Goal: Information Seeking & Learning: Understand process/instructions

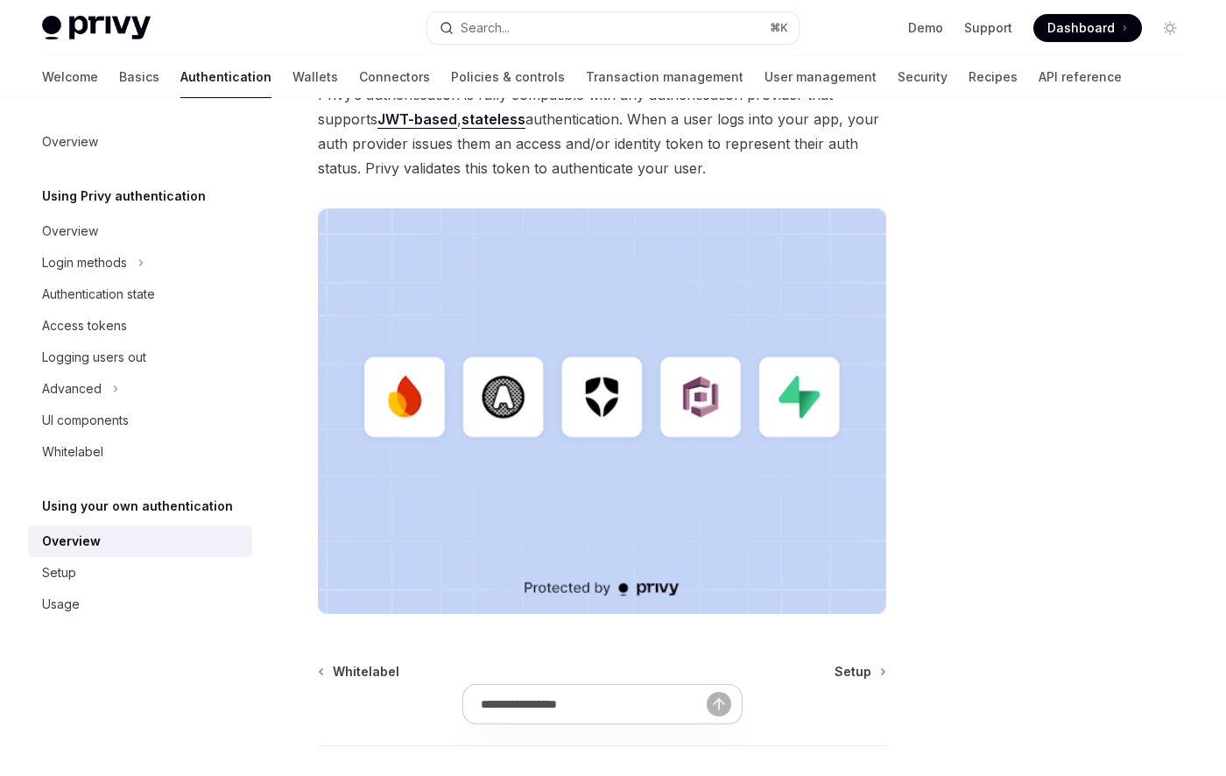
scroll to position [444, 0]
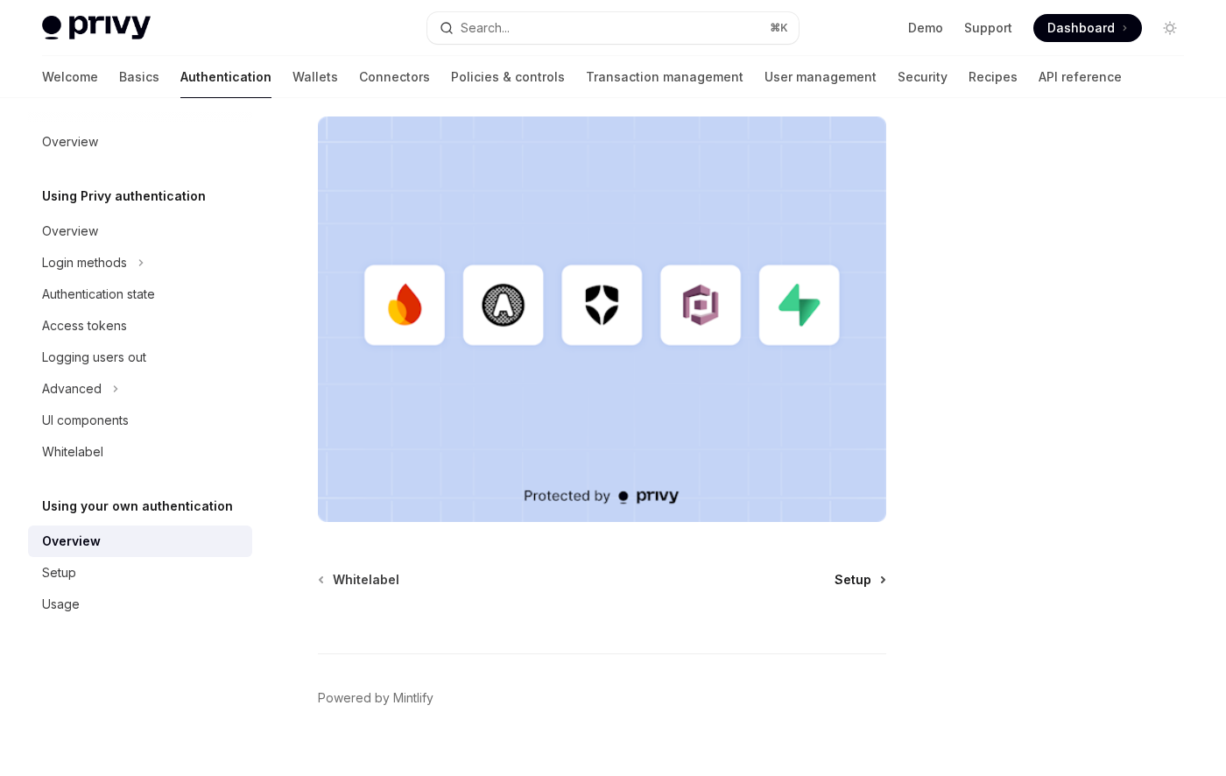
click at [854, 576] on span "Setup" at bounding box center [853, 580] width 37 height 18
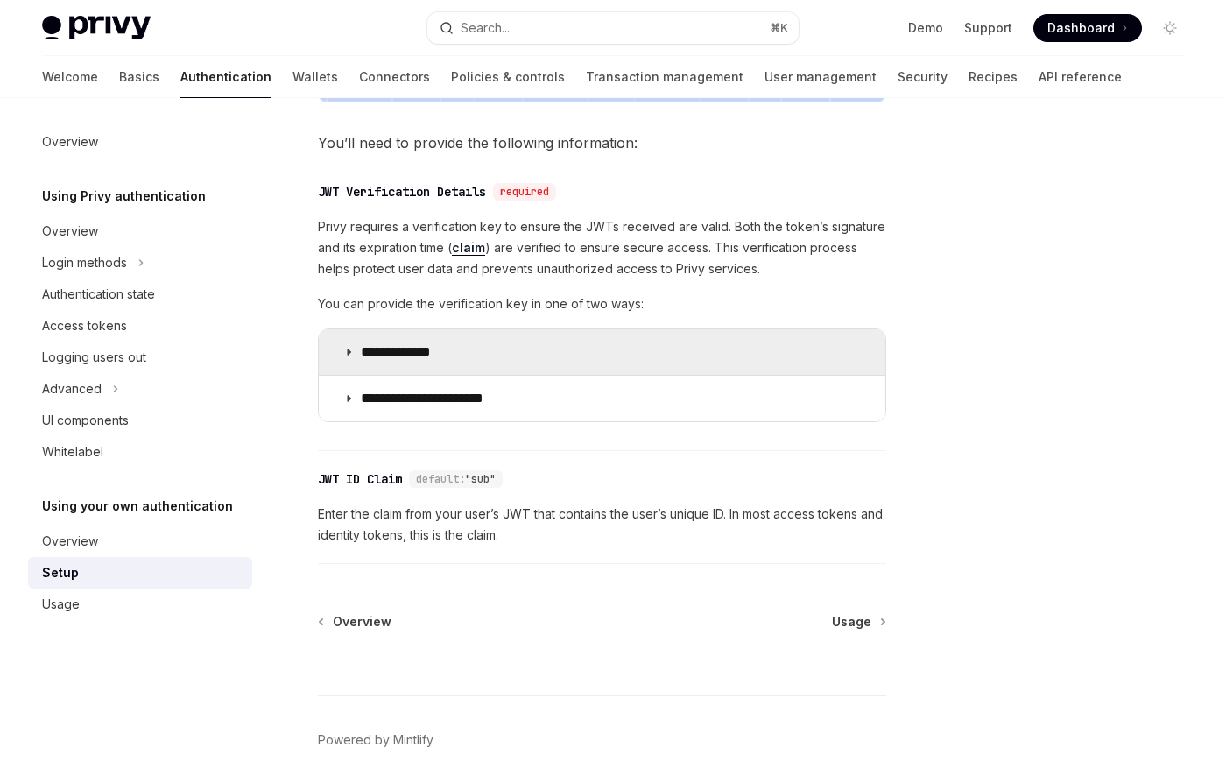
scroll to position [796, 0]
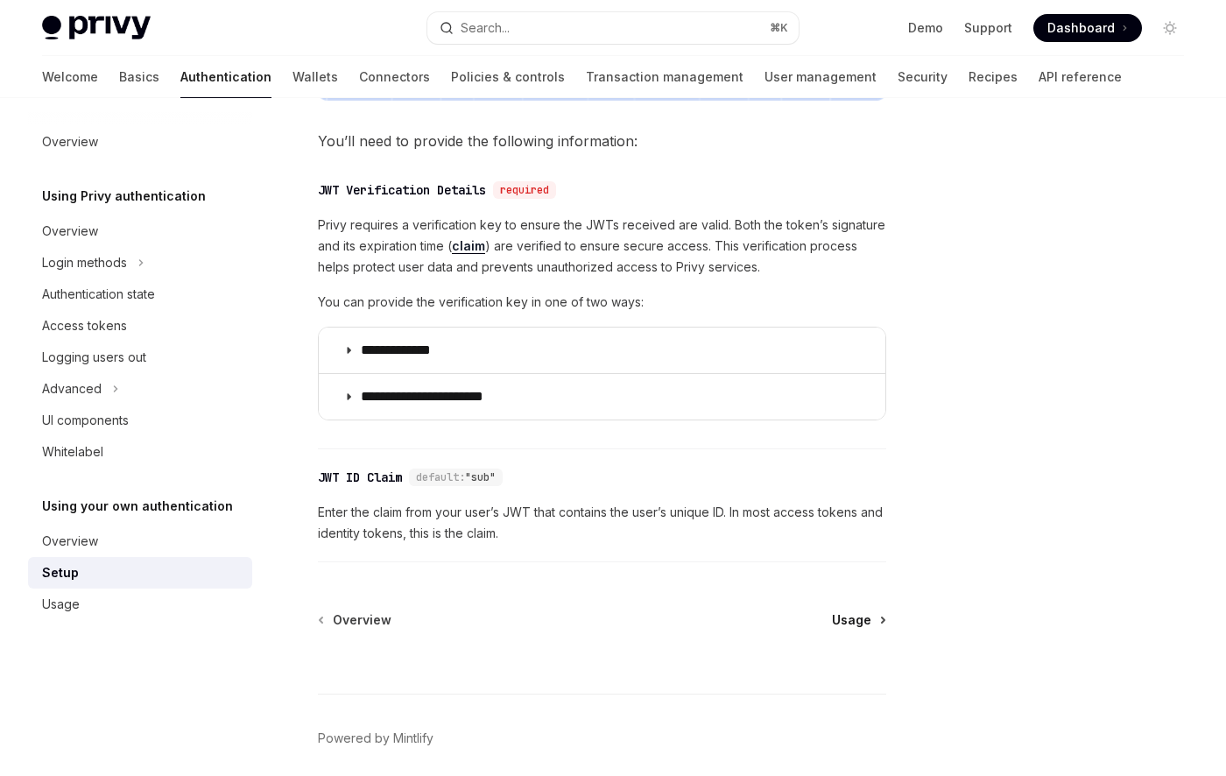
click at [850, 616] on span "Usage" at bounding box center [851, 620] width 39 height 18
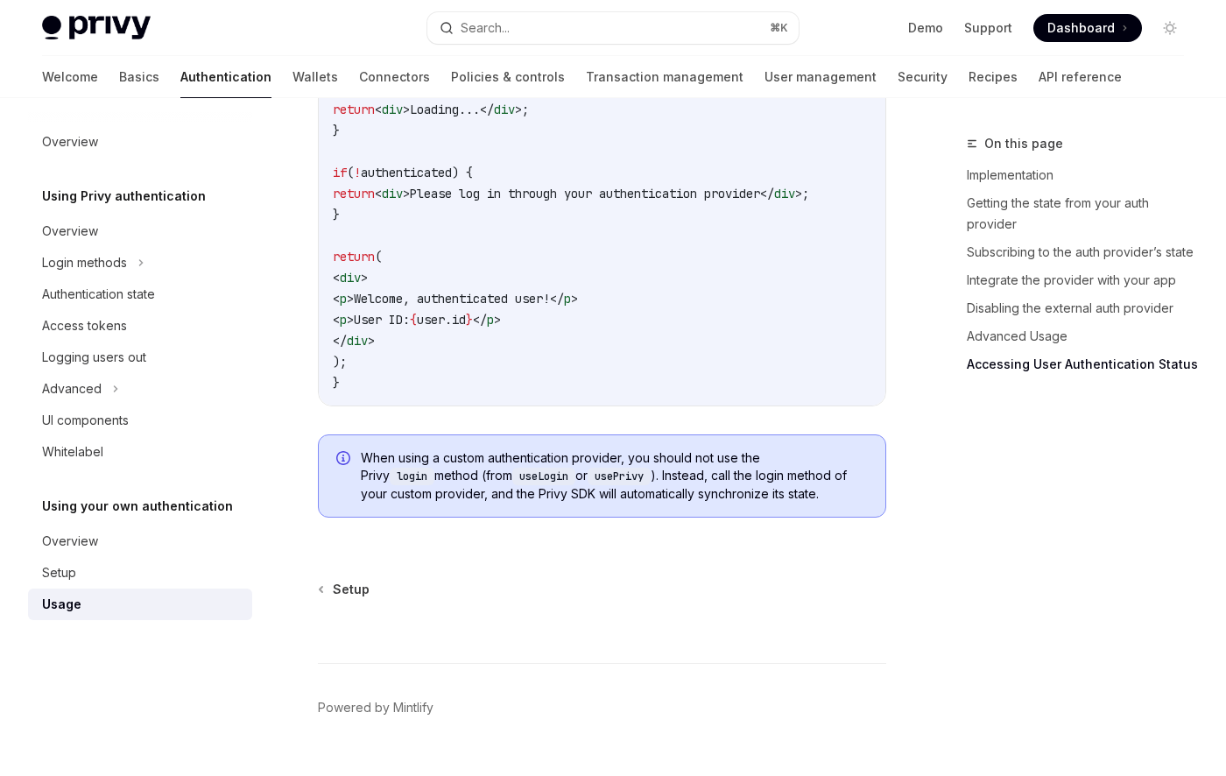
scroll to position [3874, 0]
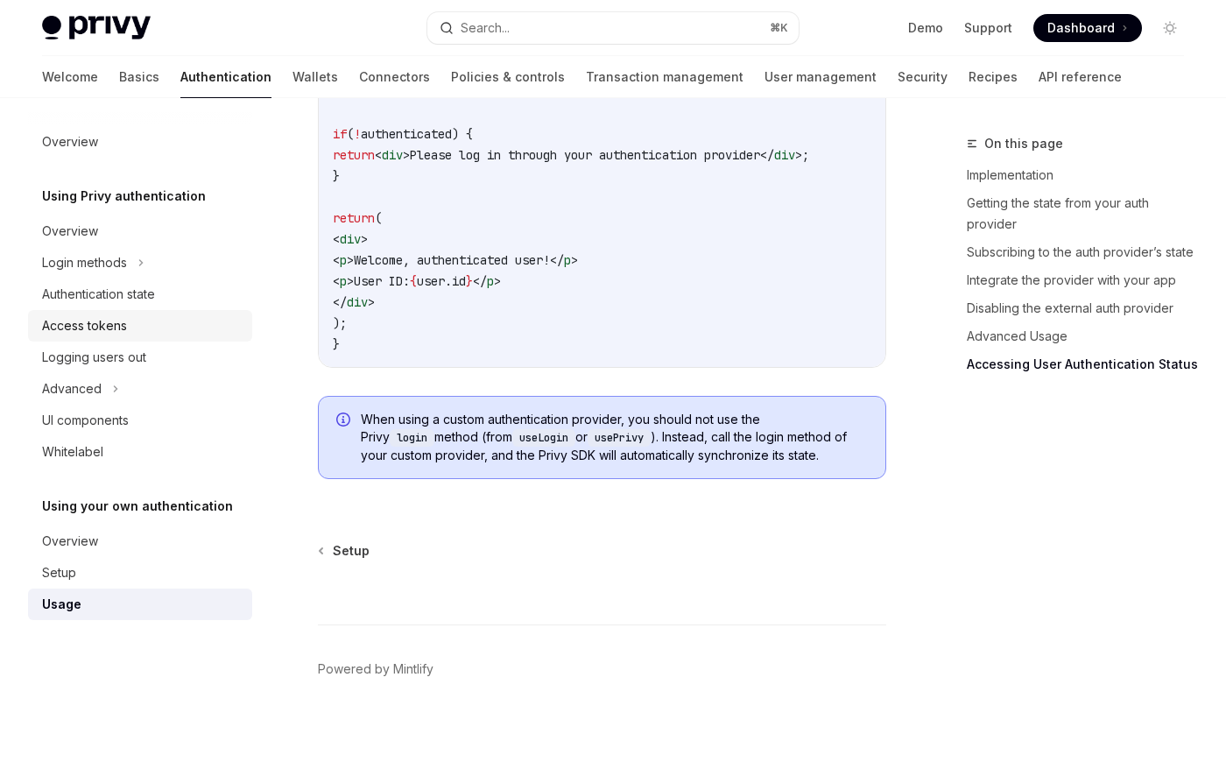
click at [124, 320] on div "Access tokens" at bounding box center [84, 325] width 85 height 21
type textarea "*"
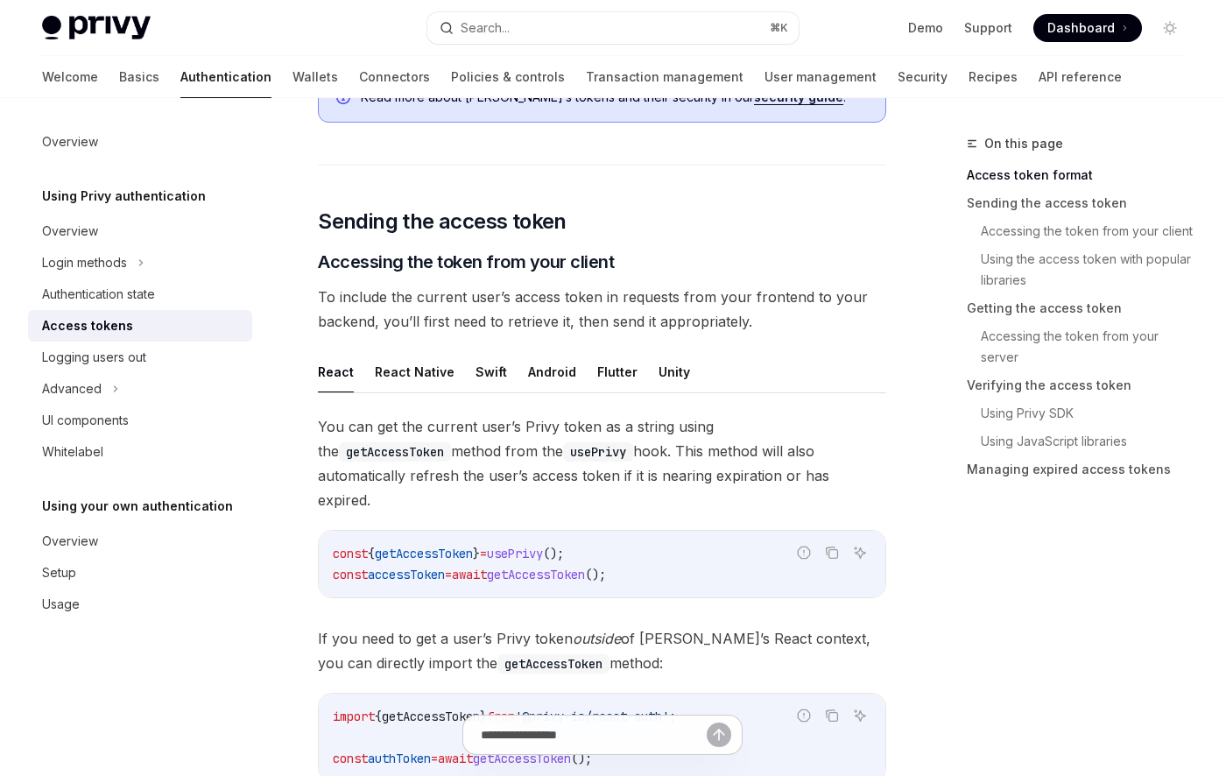
scroll to position [620, 0]
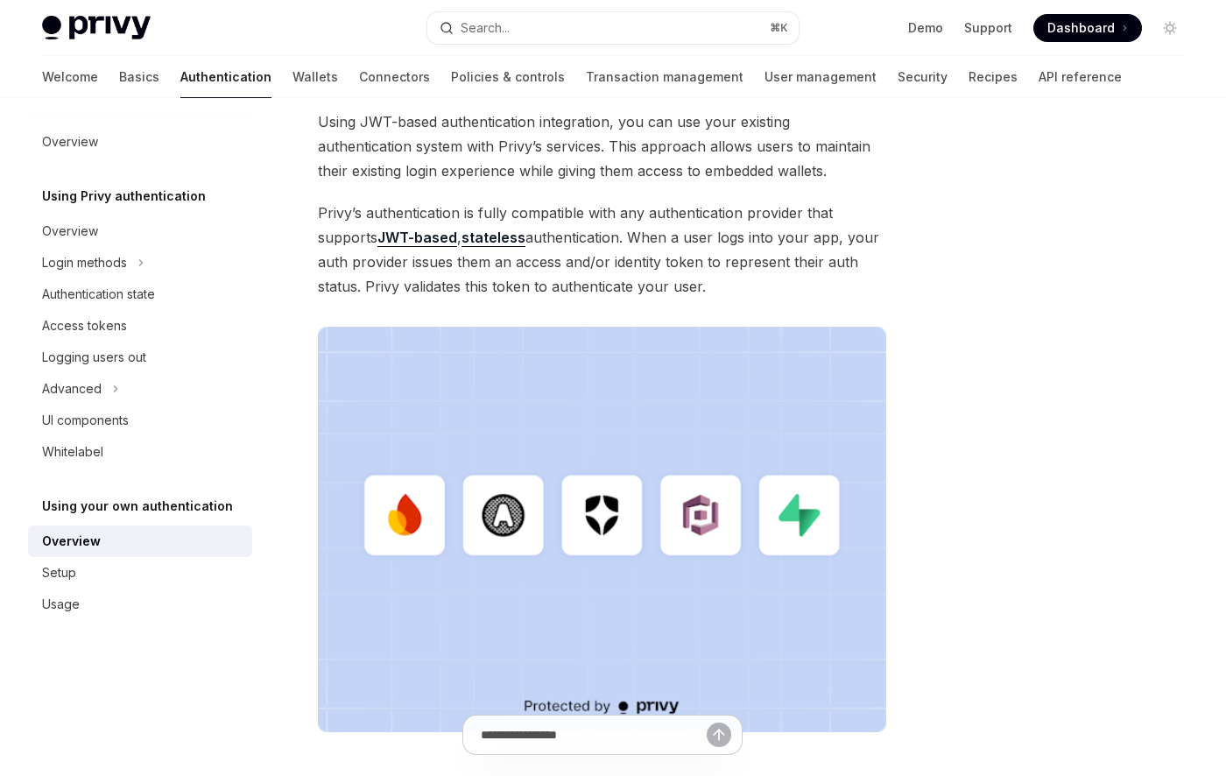
scroll to position [258, 0]
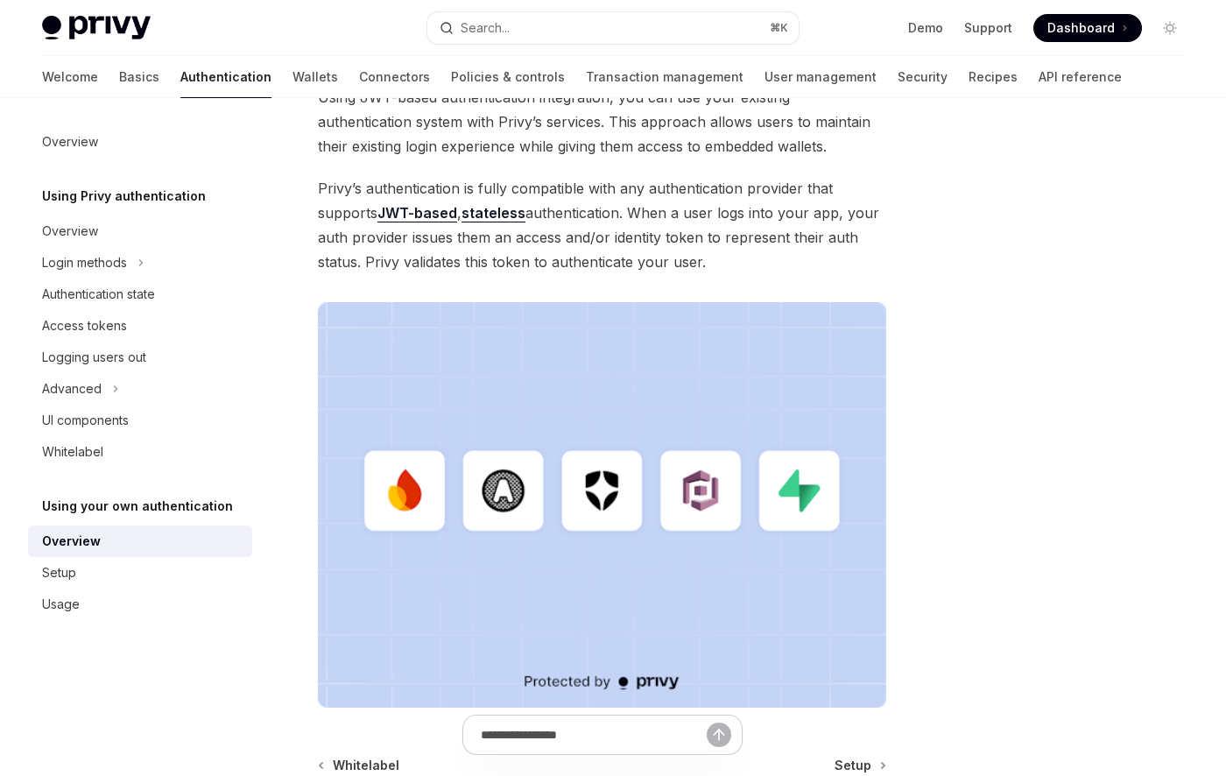
drag, startPoint x: 711, startPoint y: 264, endPoint x: 314, endPoint y: 188, distance: 403.8
click at [314, 188] on div "Using your own authentication Using your own authentication provider OpenAI Ope…" at bounding box center [438, 433] width 904 height 1116
copy span "Privy’s authentication is fully compatible with any authentication provider tha…"
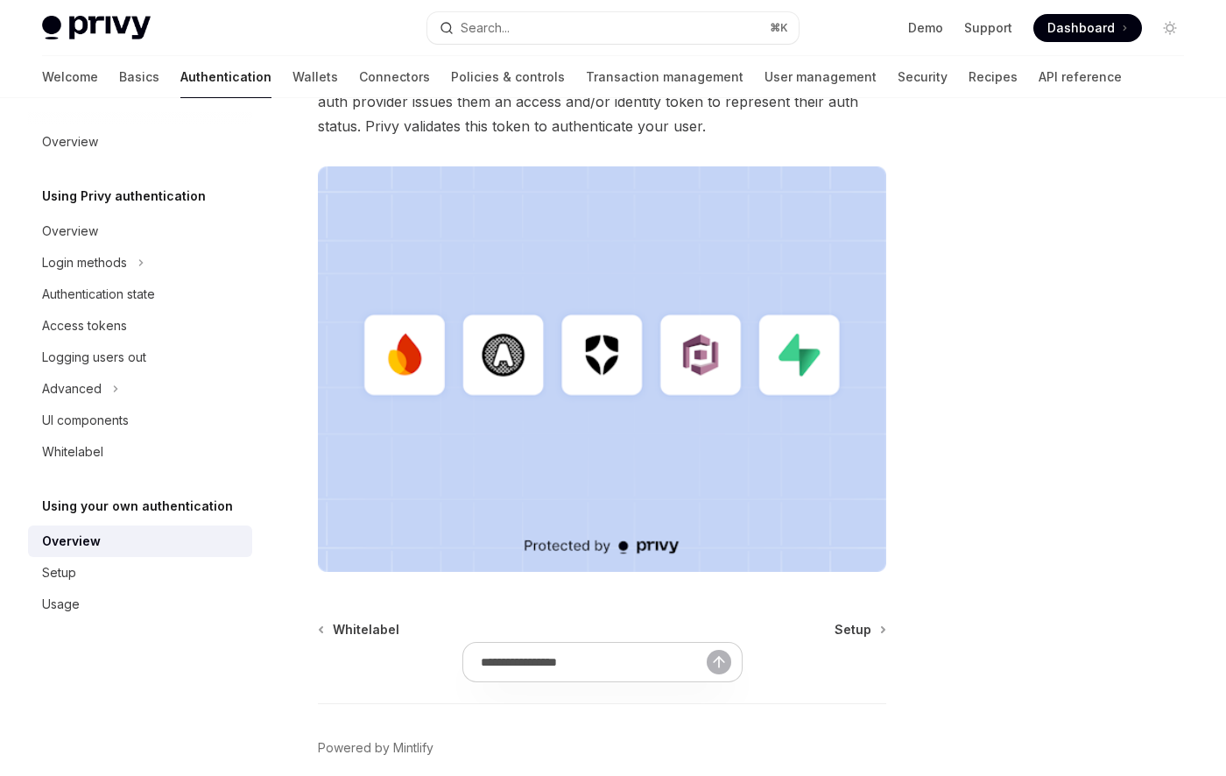
scroll to position [453, 0]
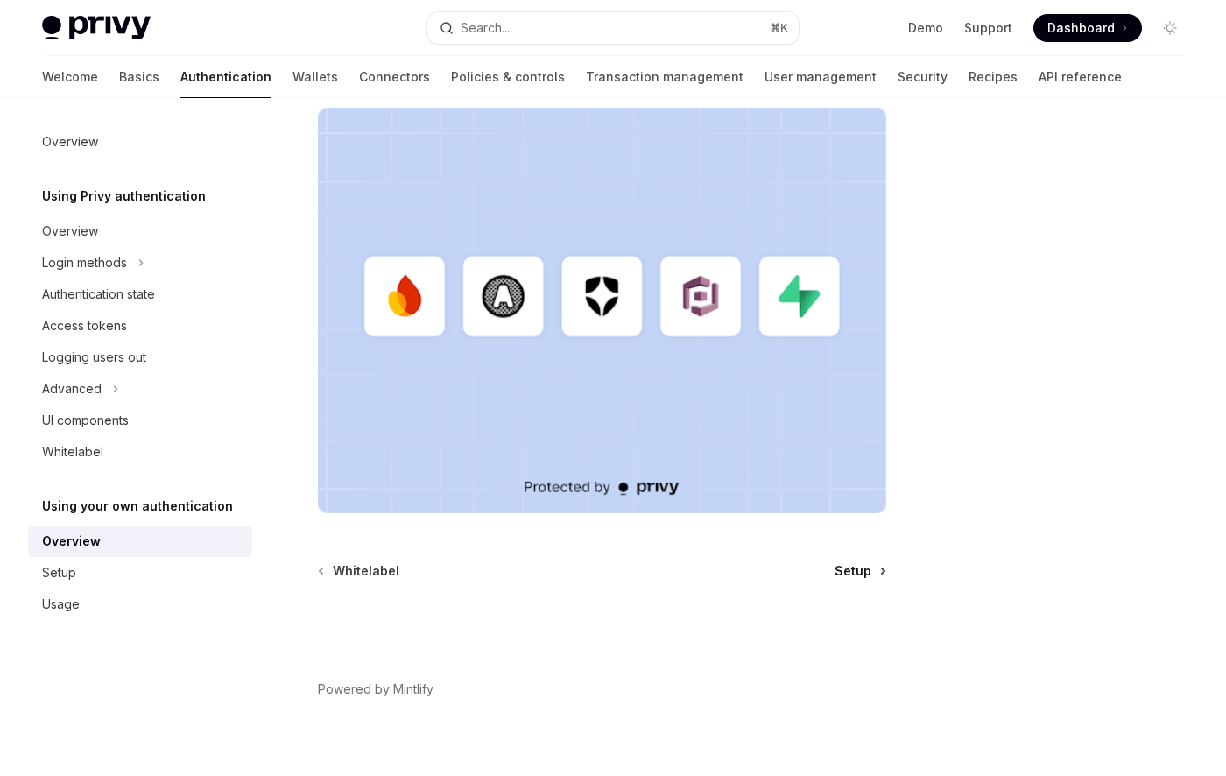
click at [856, 567] on span "Setup" at bounding box center [853, 571] width 37 height 18
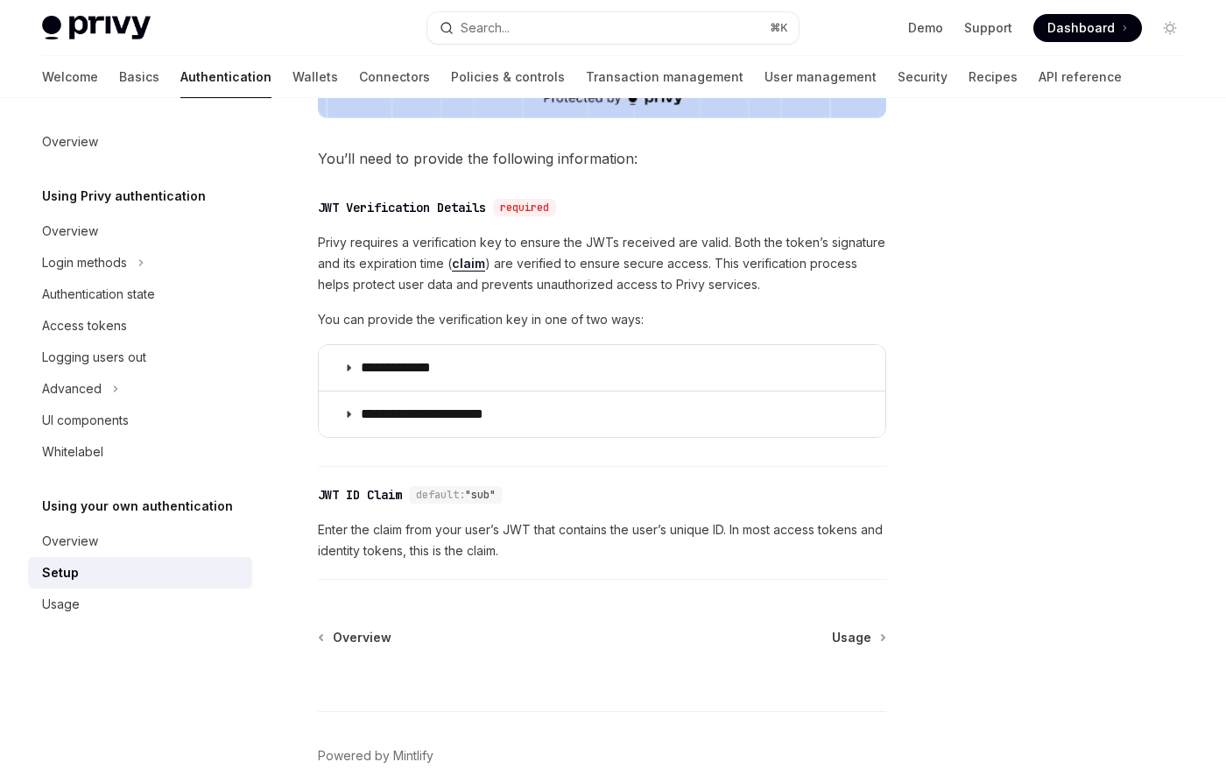
scroll to position [781, 0]
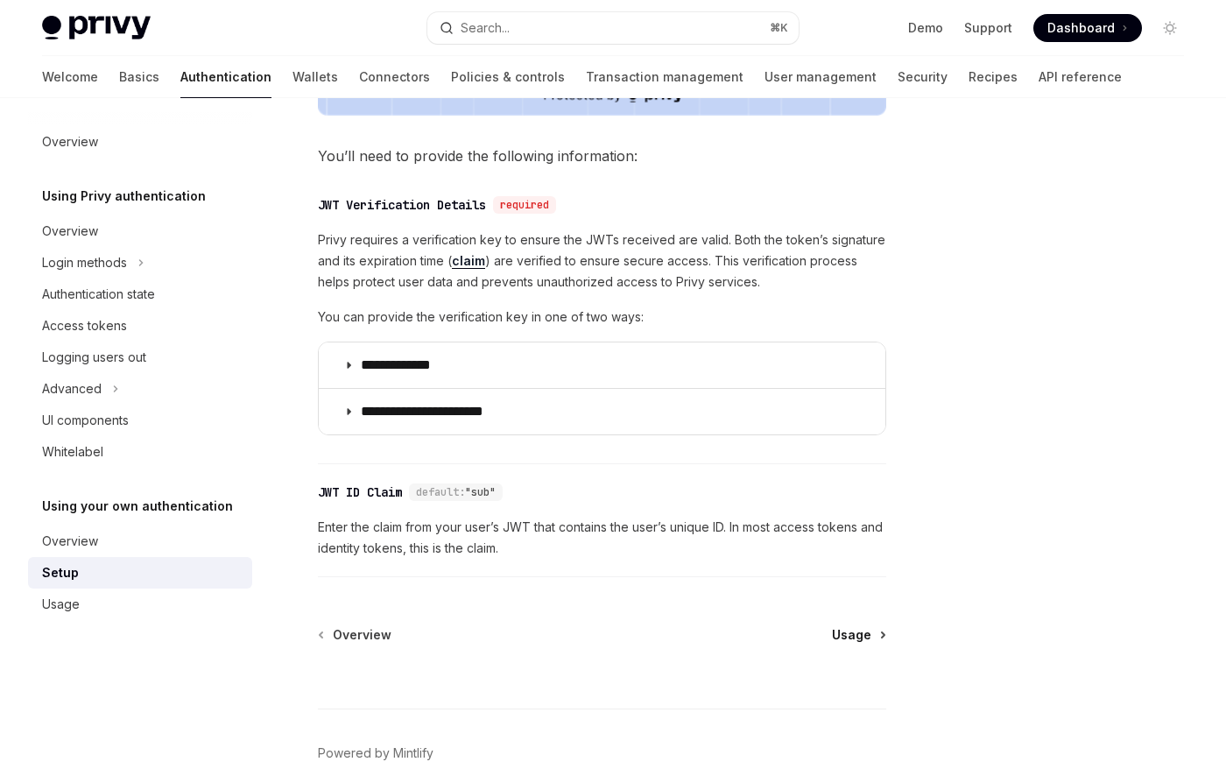
click at [868, 637] on span "Usage" at bounding box center [851, 635] width 39 height 18
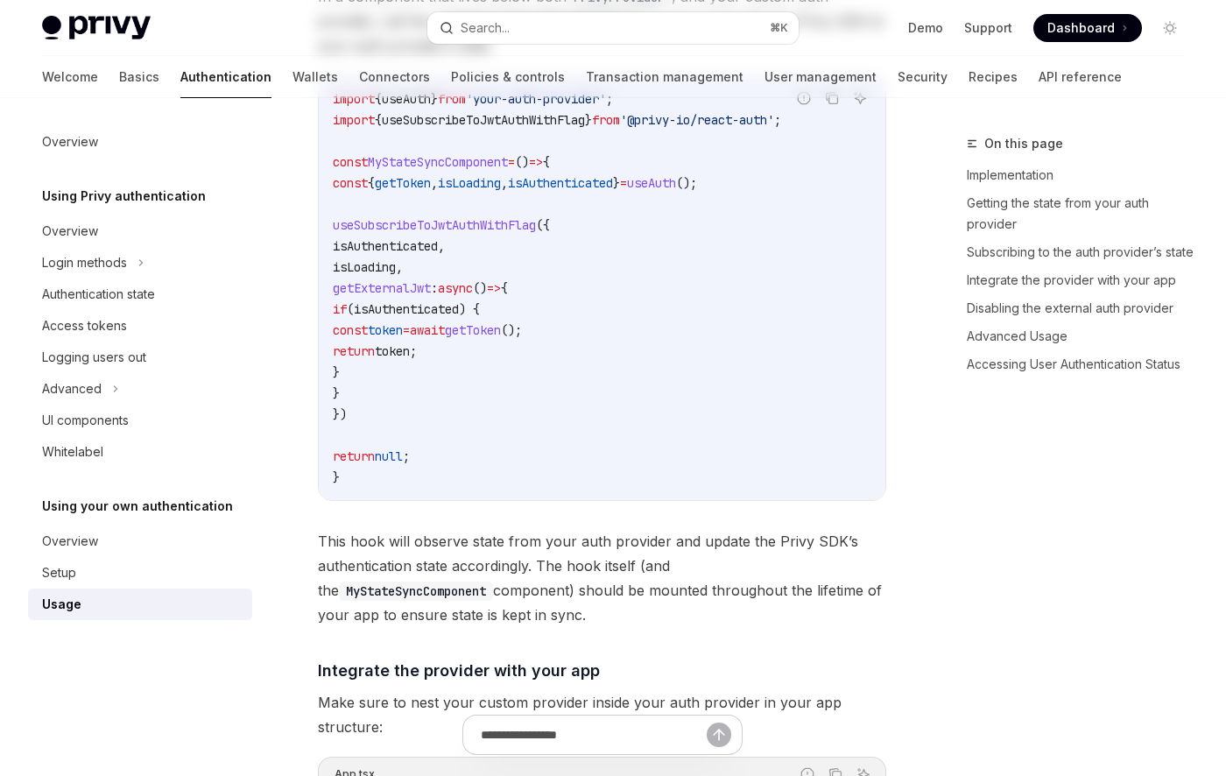
type textarea "*"
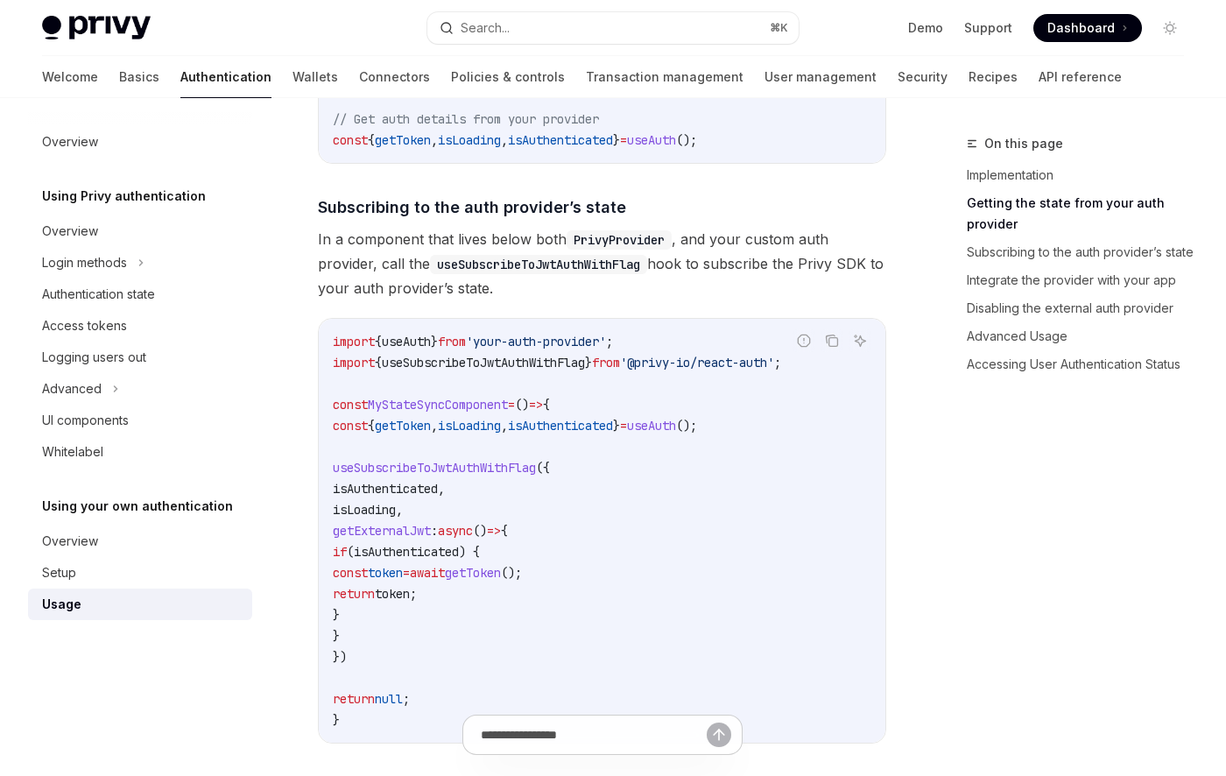
scroll to position [497, 0]
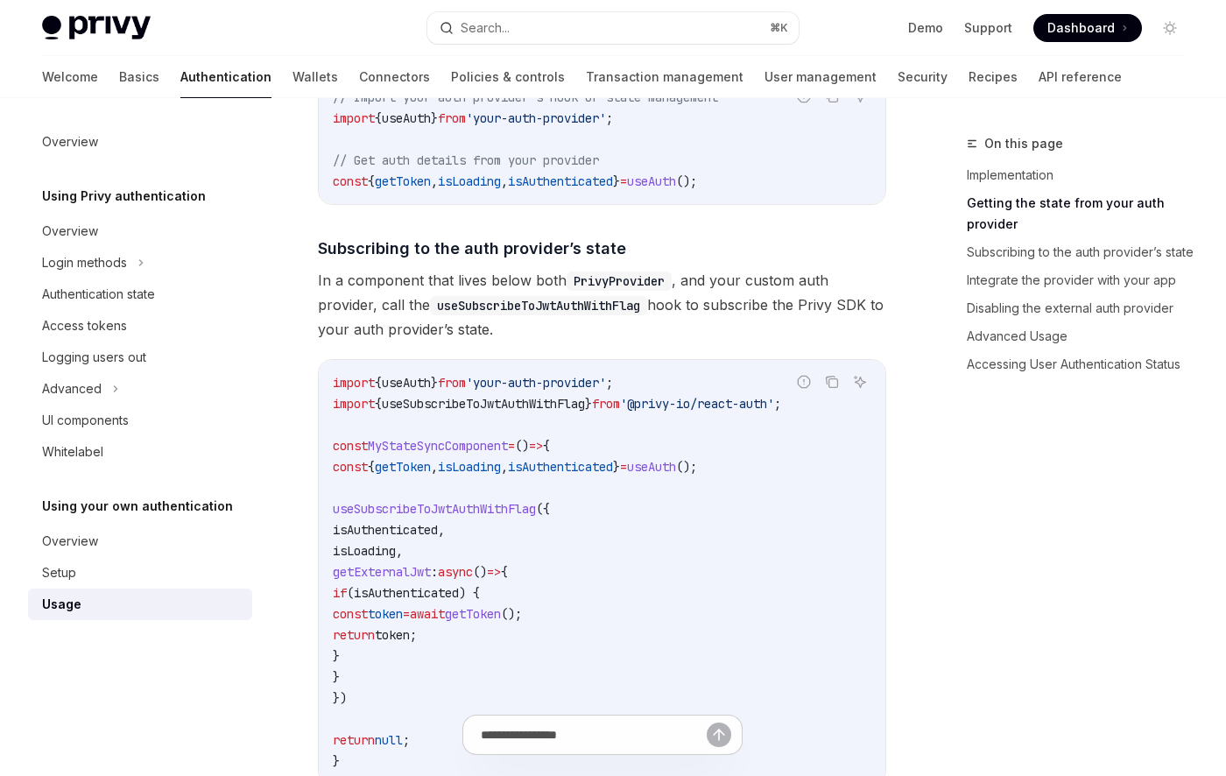
click at [1122, 477] on div "On this page Implementation Getting the state from your auth provider Subscribi…" at bounding box center [1065, 454] width 266 height 643
